Goal: Transaction & Acquisition: Purchase product/service

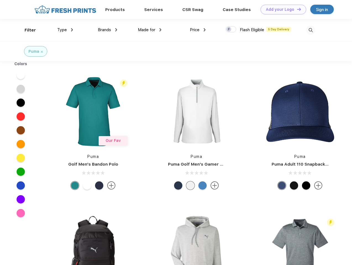
click at [281, 9] on link "Add your Logo Design Tool" at bounding box center [283, 10] width 46 height 10
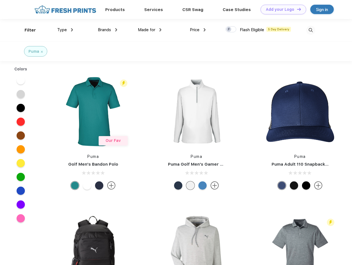
click at [0, 0] on div "Design Tool" at bounding box center [0, 0] width 0 height 0
click at [296, 9] on link "Add your Logo Design Tool" at bounding box center [283, 10] width 46 height 10
click at [27, 30] on div "Filter" at bounding box center [30, 30] width 11 height 6
click at [65, 30] on span "Type" at bounding box center [62, 29] width 10 height 5
click at [107, 30] on span "Brands" at bounding box center [104, 29] width 13 height 5
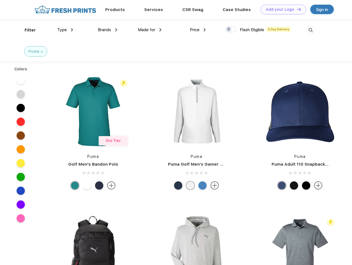
click at [150, 30] on span "Made for" at bounding box center [146, 29] width 17 height 5
click at [198, 30] on span "Price" at bounding box center [195, 29] width 10 height 5
click at [231, 30] on div at bounding box center [230, 29] width 11 height 6
click at [229, 30] on input "checkbox" at bounding box center [227, 28] width 4 height 4
click at [310, 30] on img at bounding box center [310, 30] width 9 height 9
